Goal: Transaction & Acquisition: Purchase product/service

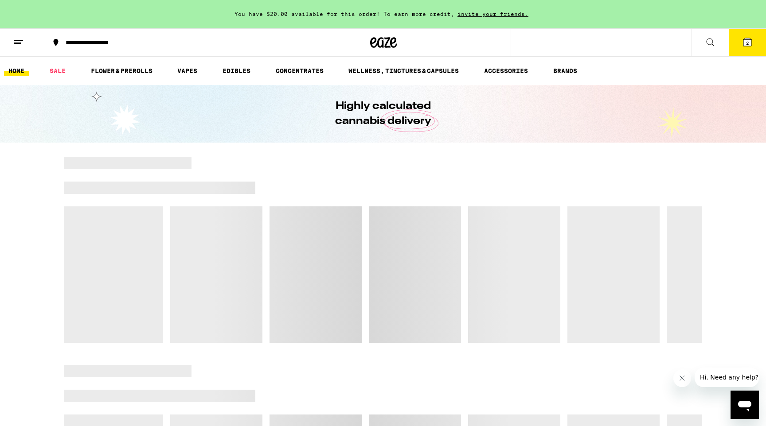
click at [397, 12] on span "You have $20.00 available for this order! To earn more credit," at bounding box center [345, 14] width 220 height 6
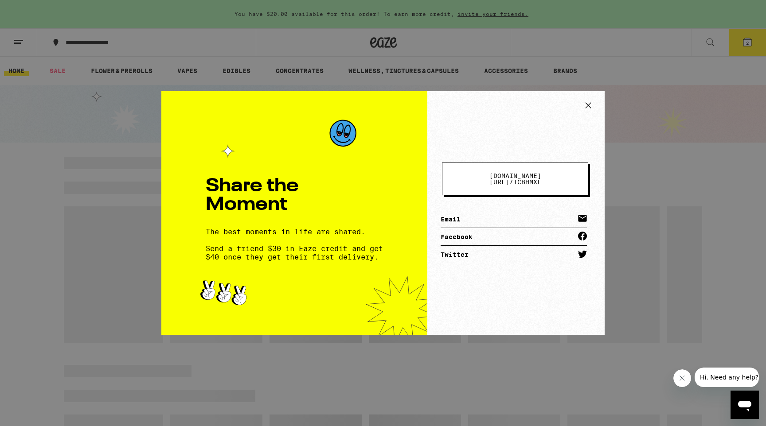
click at [582, 106] on icon at bounding box center [588, 105] width 13 height 13
